Goal: Contribute content: Add original content to the website for others to see

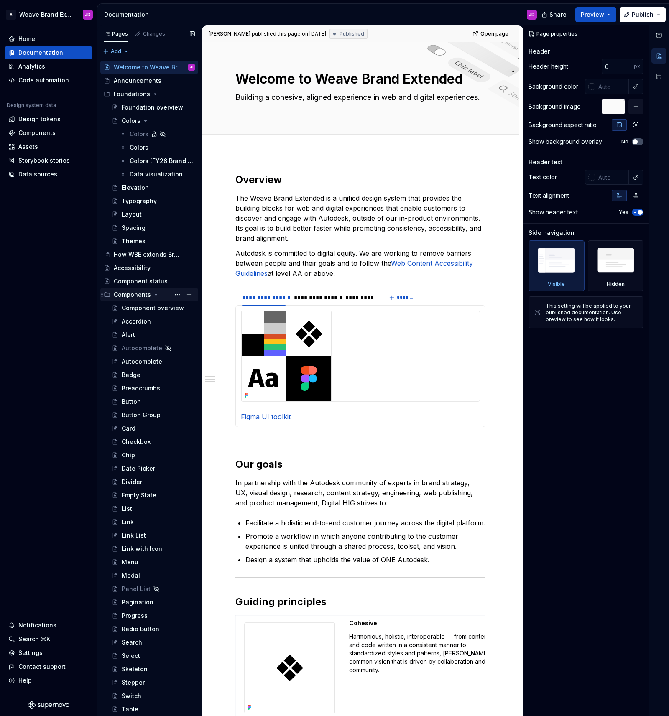
click at [155, 295] on icon "Page tree" at bounding box center [156, 294] width 7 height 7
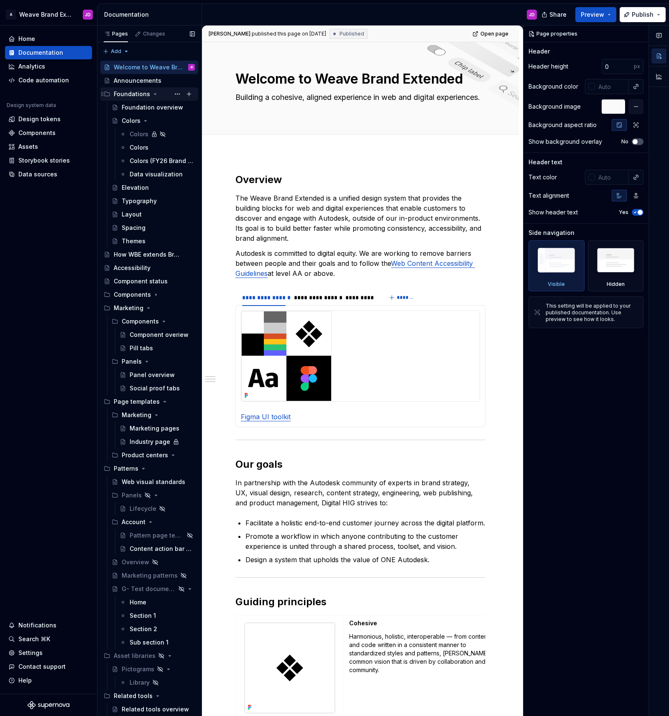
click at [153, 95] on icon "Page tree" at bounding box center [155, 94] width 7 height 7
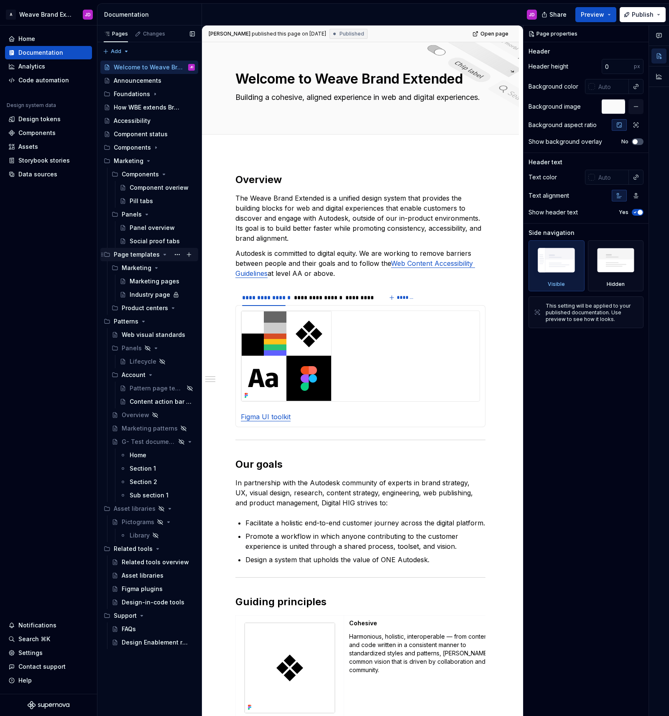
click at [164, 254] on icon "Page tree" at bounding box center [165, 254] width 2 height 1
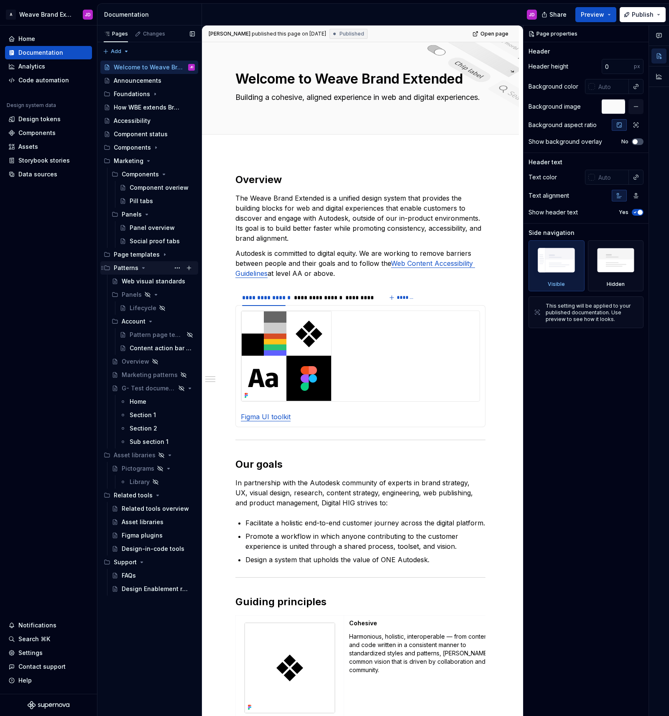
click at [143, 267] on icon "Page tree" at bounding box center [143, 268] width 7 height 7
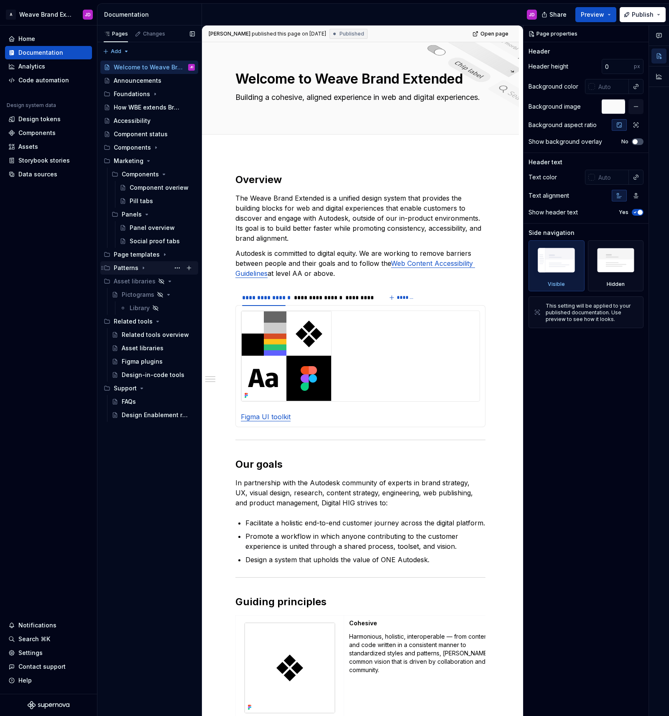
click at [142, 267] on icon "Page tree" at bounding box center [143, 268] width 7 height 7
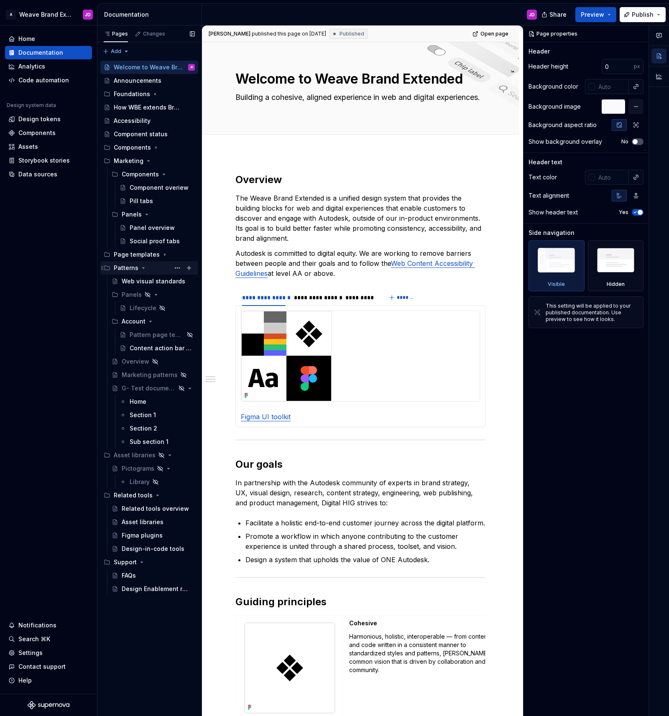
click at [142, 267] on icon "Page tree" at bounding box center [143, 268] width 7 height 7
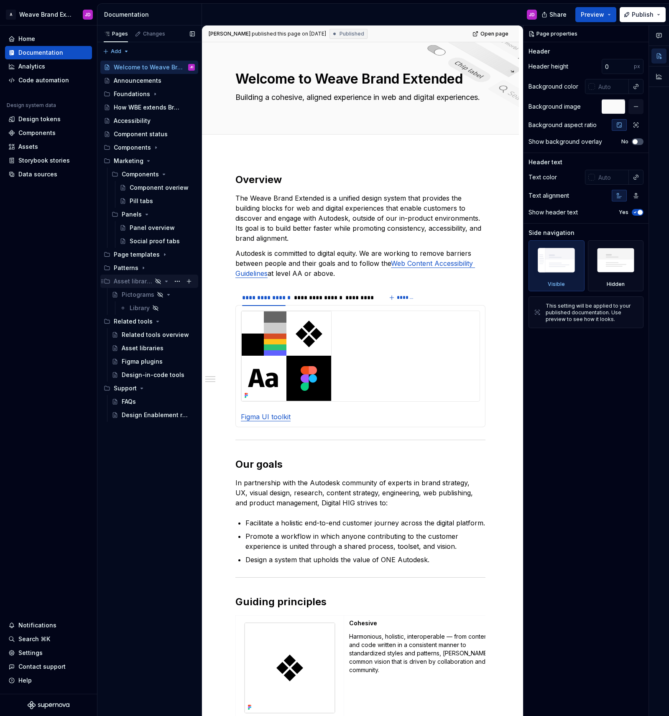
click at [168, 281] on icon "Page tree" at bounding box center [166, 281] width 7 height 7
click at [155, 293] on icon "Page tree" at bounding box center [157, 294] width 7 height 7
click at [154, 294] on icon "Page tree" at bounding box center [157, 294] width 7 height 7
click at [157, 294] on icon "Page tree" at bounding box center [158, 294] width 2 height 1
drag, startPoint x: 140, startPoint y: 306, endPoint x: 145, endPoint y: 302, distance: 6.5
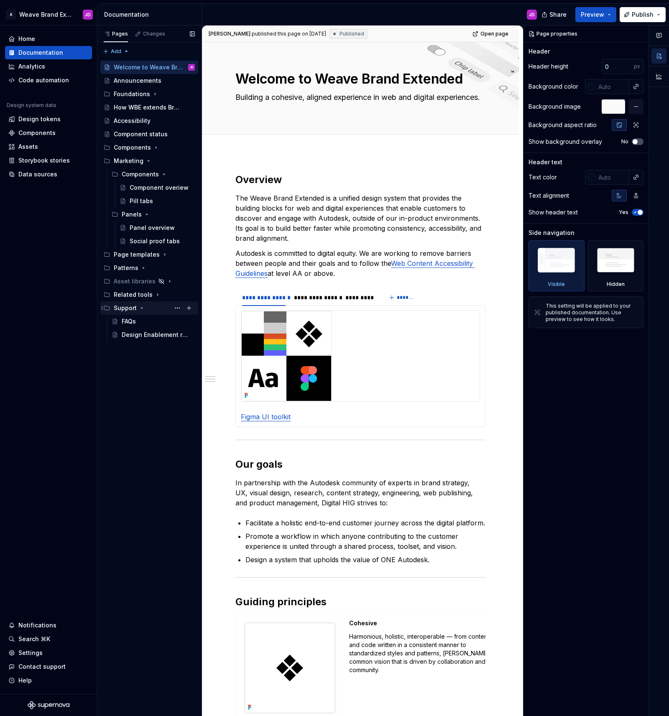
click at [140, 306] on icon "Page tree" at bounding box center [141, 308] width 7 height 7
click at [157, 295] on icon "Page tree" at bounding box center [157, 295] width 1 height 2
click at [157, 295] on icon "Page tree" at bounding box center [158, 294] width 2 height 1
click at [152, 227] on div "Panel overview" at bounding box center [150, 228] width 40 height 8
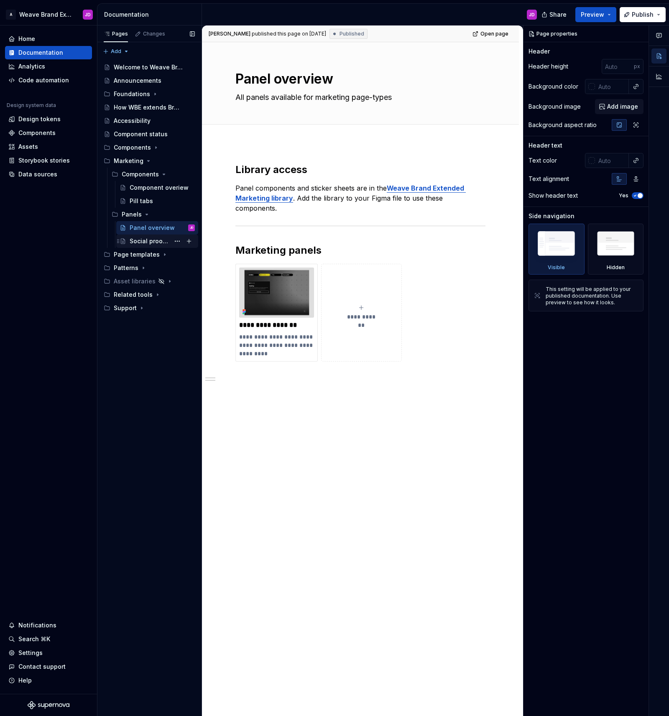
click at [149, 241] on div "Social proof tabs" at bounding box center [150, 241] width 40 height 8
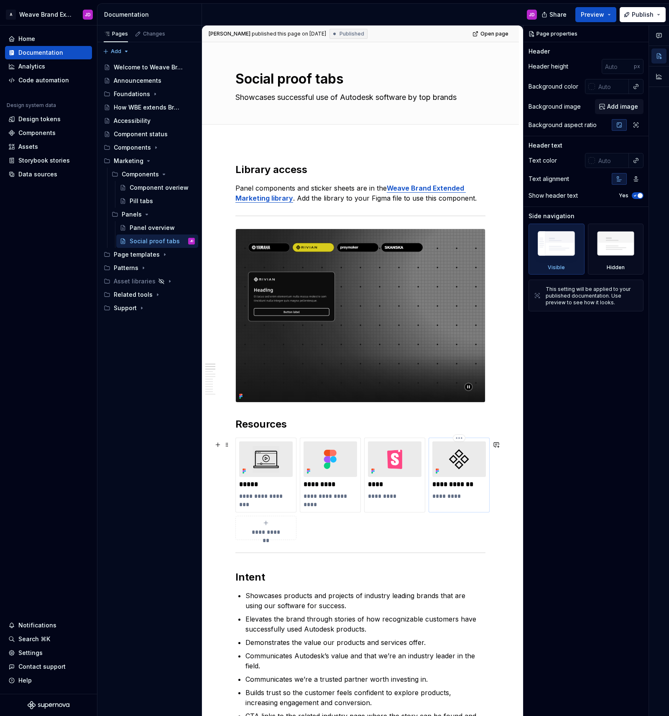
click at [446, 454] on img at bounding box center [459, 459] width 54 height 36
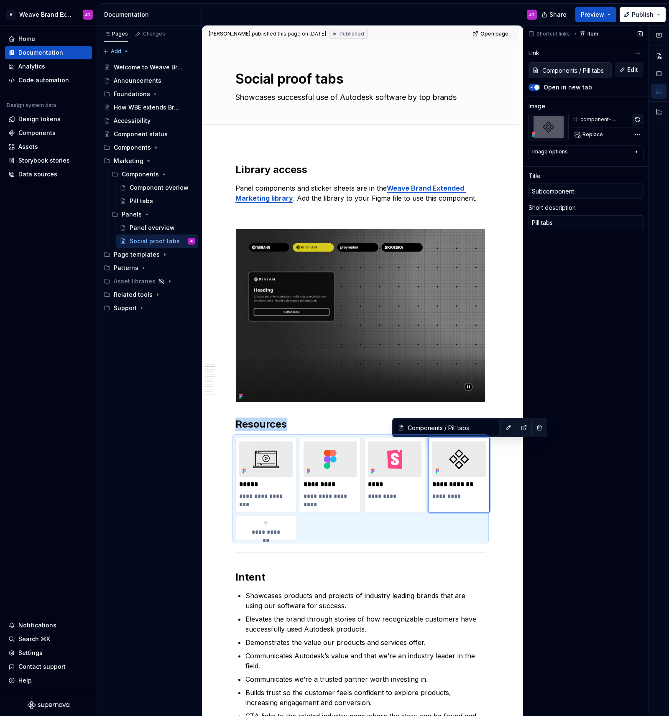
click at [637, 119] on button "button" at bounding box center [638, 120] width 12 height 12
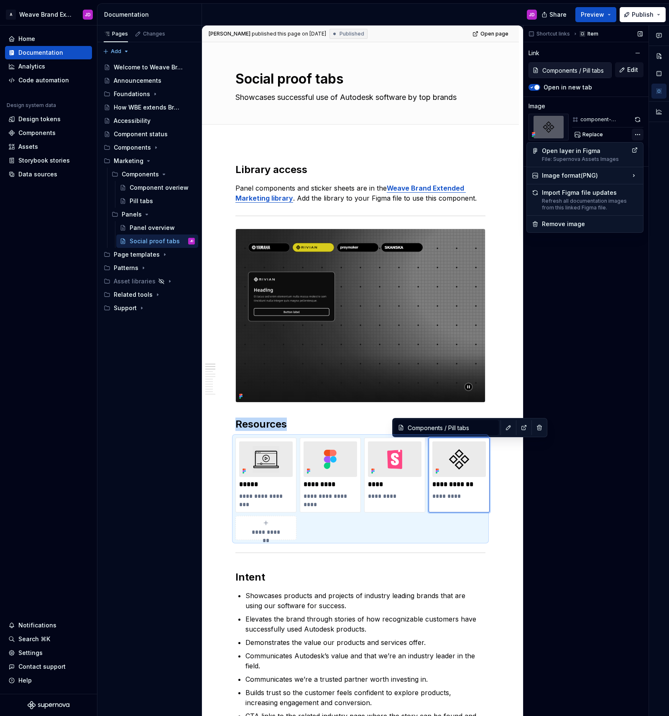
click at [637, 133] on div "Comments Open comments No comments yet Select ‘Comment’ from the block context …" at bounding box center [595, 370] width 145 height 691
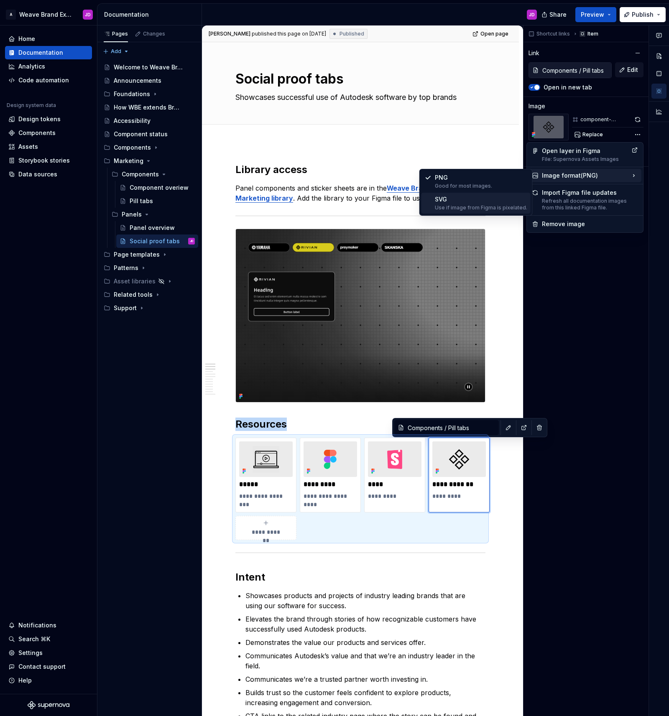
click at [468, 202] on div "SVG Use if image from Figma is pixelated." at bounding box center [481, 203] width 92 height 16
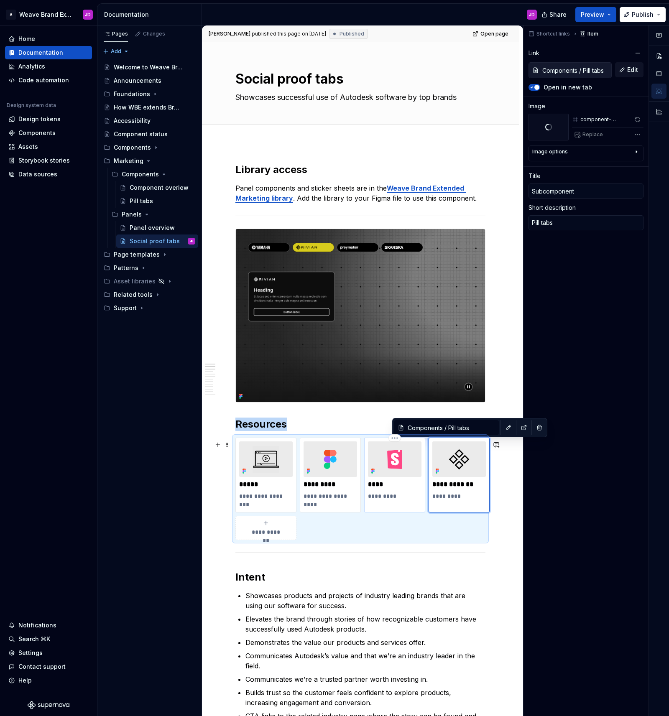
click at [413, 458] on img at bounding box center [395, 459] width 54 height 36
type textarea "*"
type input "Code"
type textarea "Storybook"
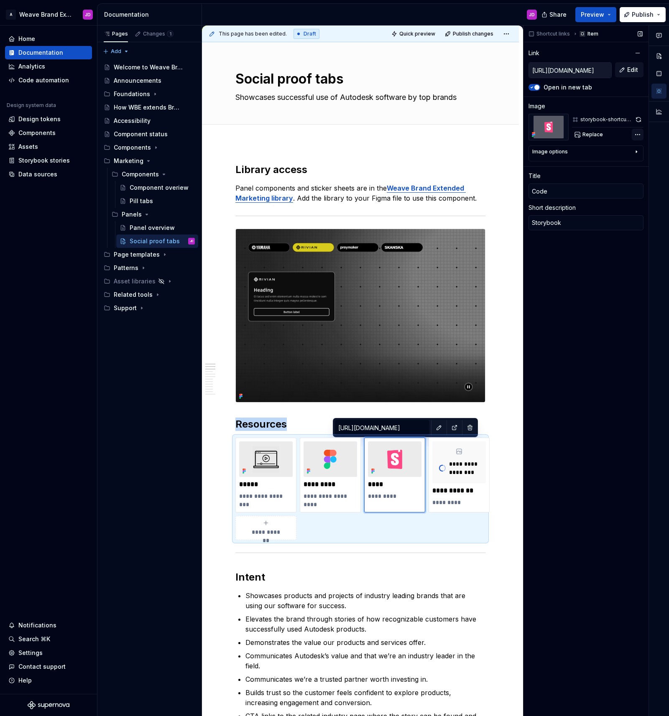
click at [635, 135] on div "Comments Open comments No comments yet Select ‘Comment’ from the block context …" at bounding box center [595, 370] width 145 height 691
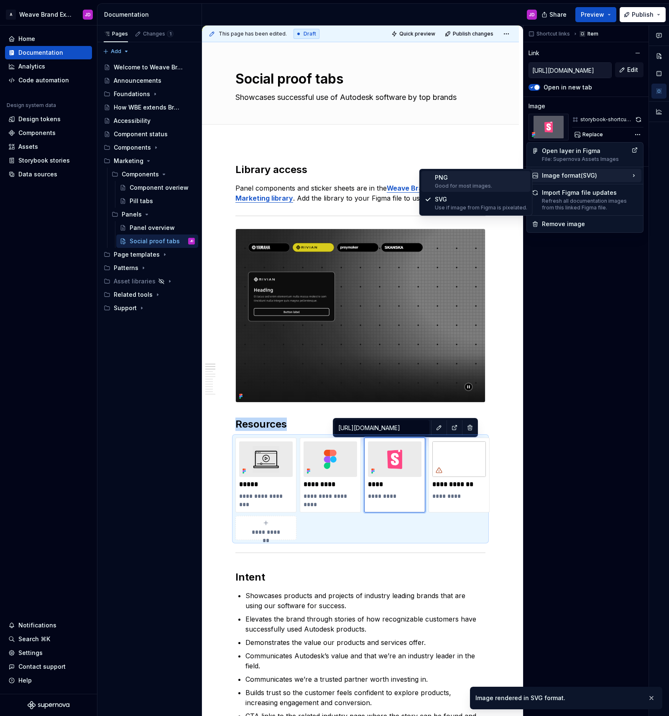
click at [476, 177] on div "PNG Good for most images." at bounding box center [481, 181] width 92 height 16
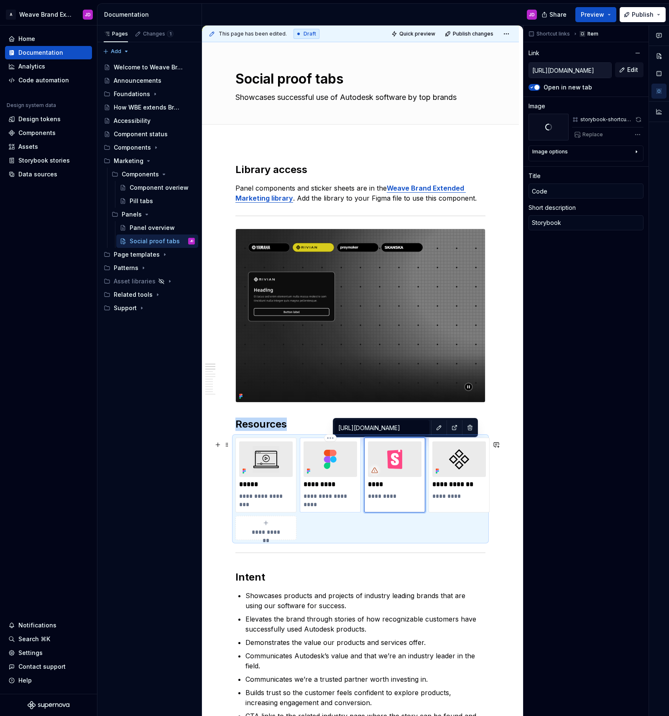
type textarea "*"
type input "Component"
type textarea "Figma sticker sheet"
type input "[URL][DOMAIN_NAME]"
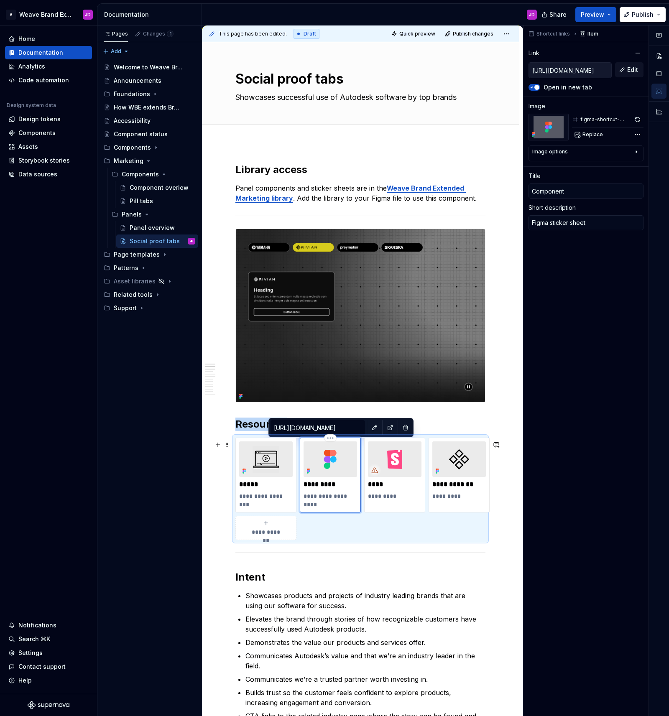
click at [349, 461] on img at bounding box center [330, 459] width 54 height 36
click at [635, 134] on div "Comments Open comments No comments yet Select ‘Comment’ from the block context …" at bounding box center [595, 370] width 145 height 691
type textarea "*"
type input "Video"
type textarea "Panel walk-through"
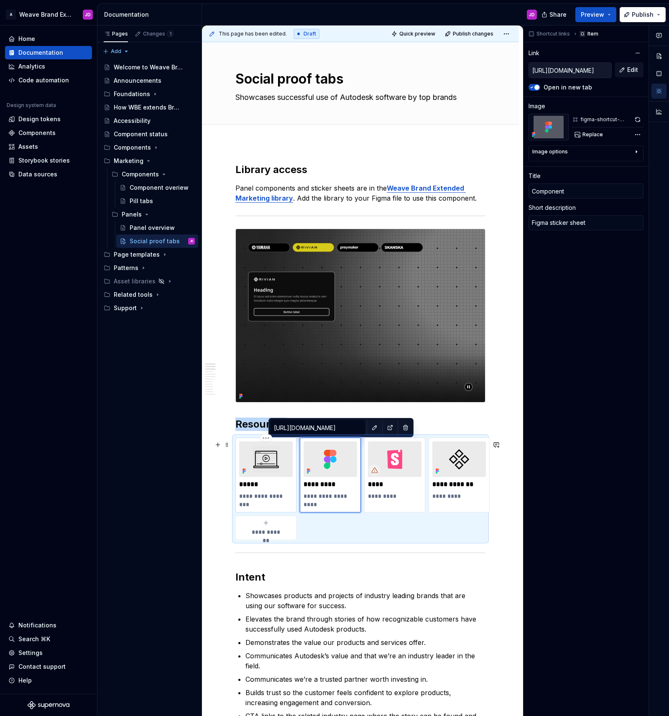
type input "[URL][DOMAIN_NAME]"
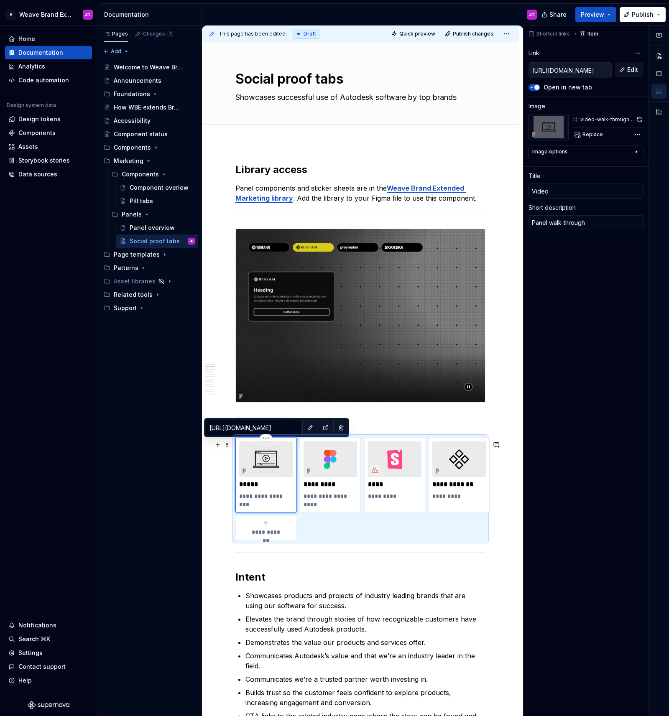
click at [284, 459] on img at bounding box center [266, 459] width 54 height 36
click at [636, 135] on div "Comments Open comments No comments yet Select ‘Comment’ from the block context …" at bounding box center [595, 370] width 145 height 691
type textarea "*"
type input "Code"
type textarea "Storybook"
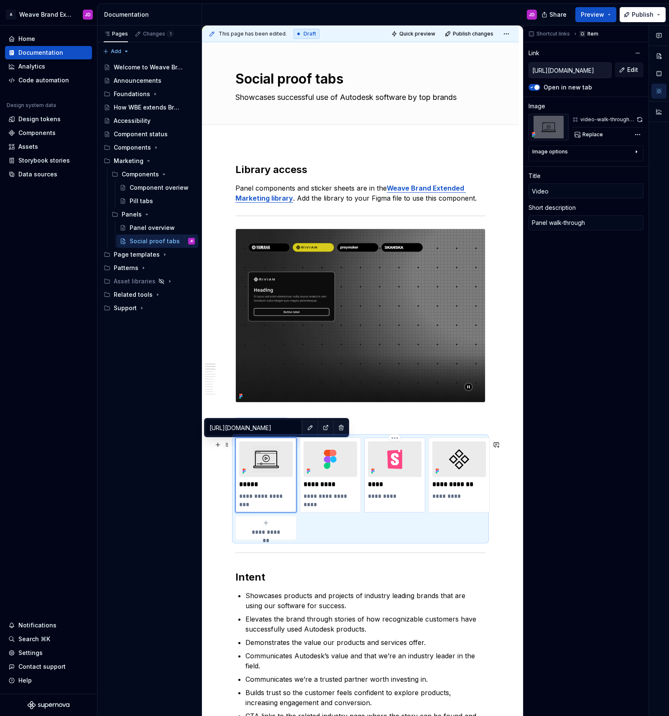
type input "[URL][DOMAIN_NAME]"
click at [410, 465] on img at bounding box center [395, 459] width 54 height 36
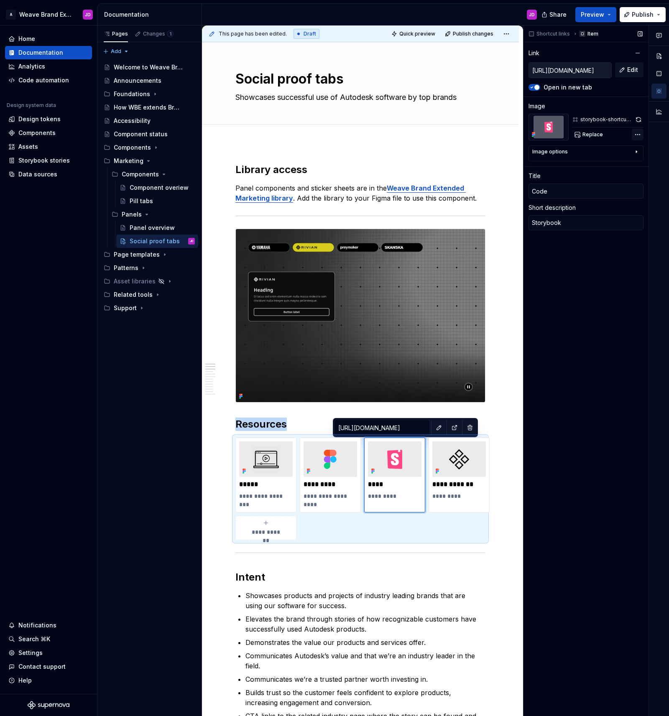
click at [635, 133] on div "Comments Open comments No comments yet Select ‘Comment’ from the block context …" at bounding box center [595, 370] width 145 height 691
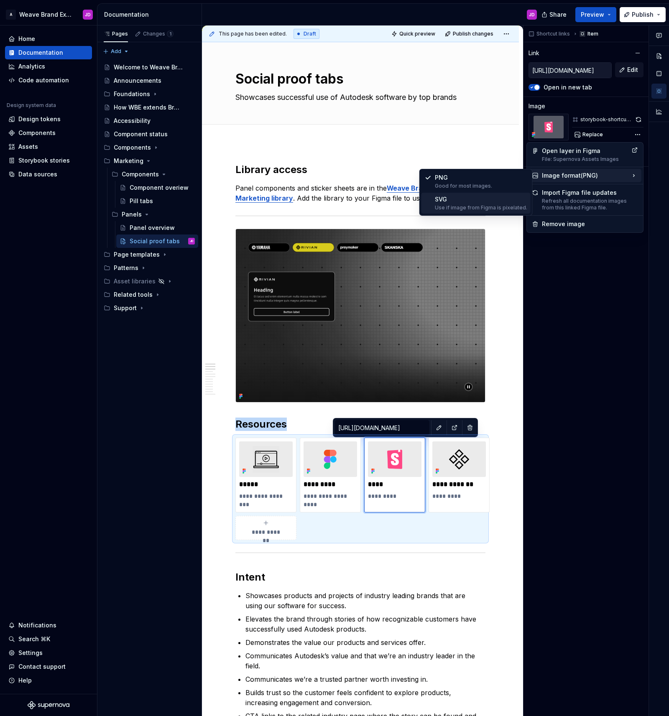
click at [491, 205] on div "Use if image from Figma is pixelated." at bounding box center [481, 207] width 92 height 7
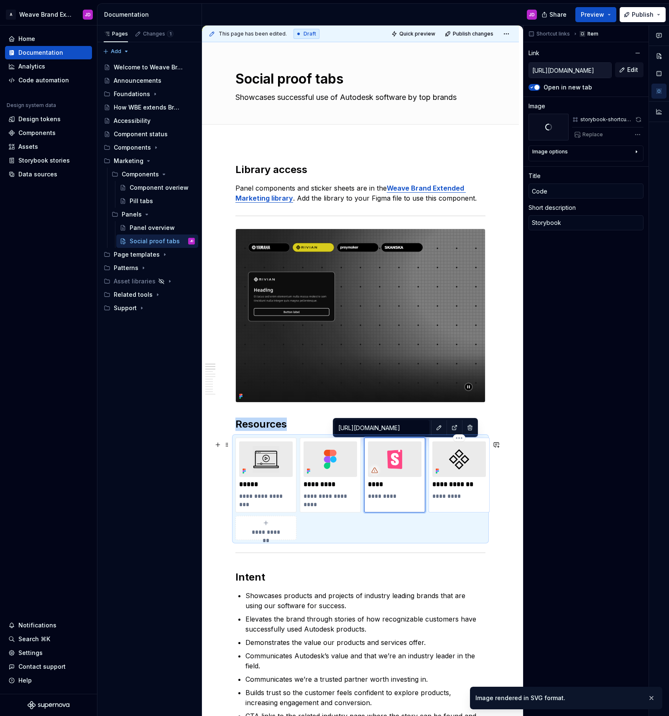
type textarea "*"
type input "Subcomponent"
type textarea "Pill tabs"
click at [479, 465] on img at bounding box center [459, 459] width 54 height 36
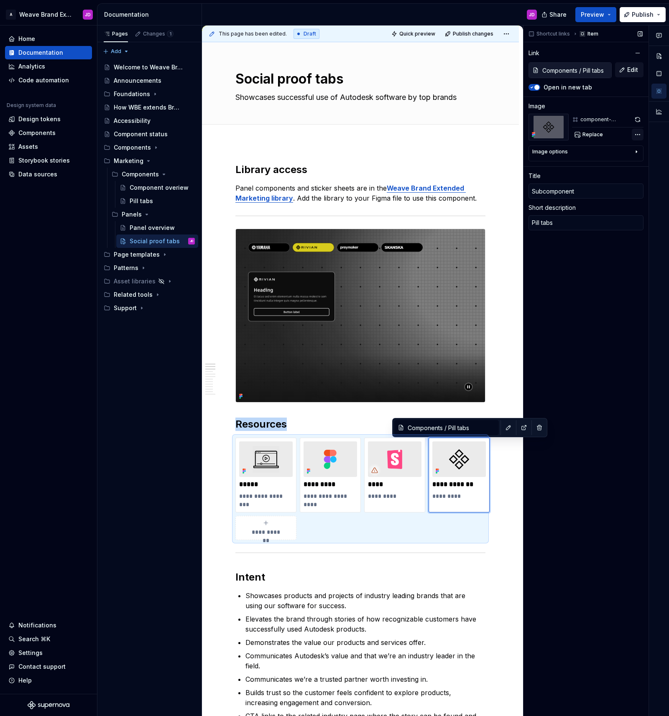
click at [636, 133] on div "Comments Open comments No comments yet Select ‘Comment’ from the block context …" at bounding box center [595, 370] width 145 height 691
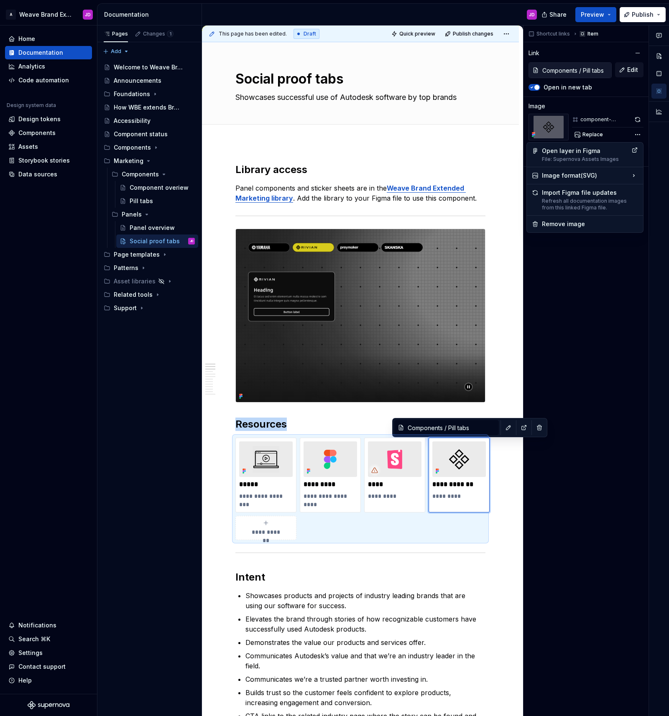
click at [565, 421] on div "Comments Open comments No comments yet Select ‘Comment’ from the block context …" at bounding box center [595, 370] width 145 height 691
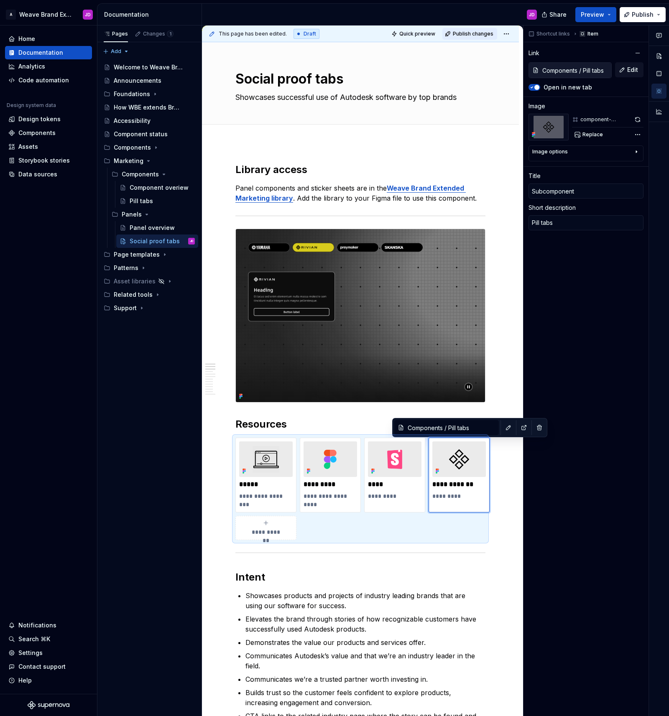
click at [475, 37] on button "Publish changes" at bounding box center [469, 34] width 55 height 12
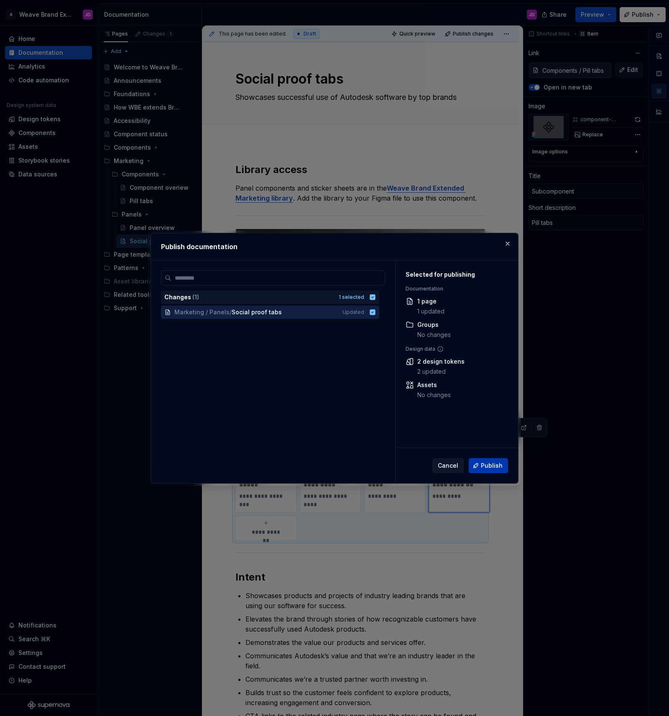
click at [487, 465] on span "Publish" at bounding box center [492, 465] width 22 height 8
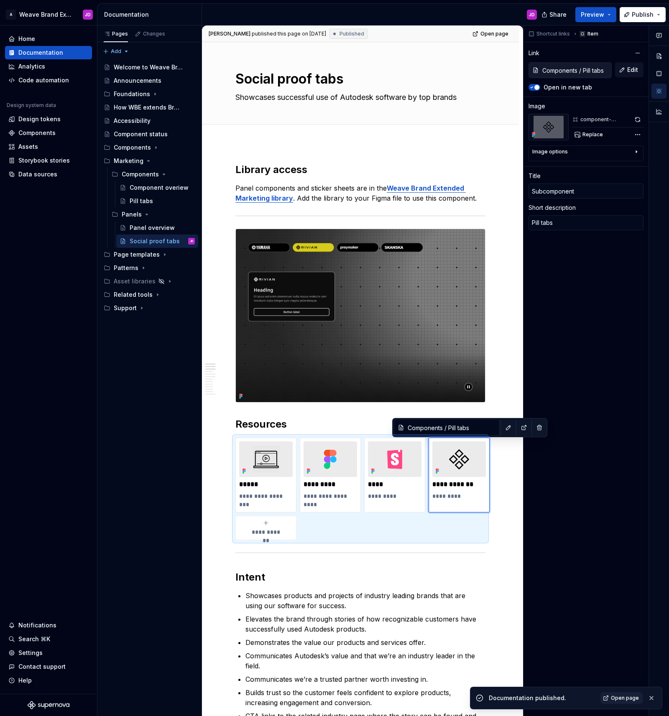
type textarea "*"
